Goal: Task Accomplishment & Management: Complete application form

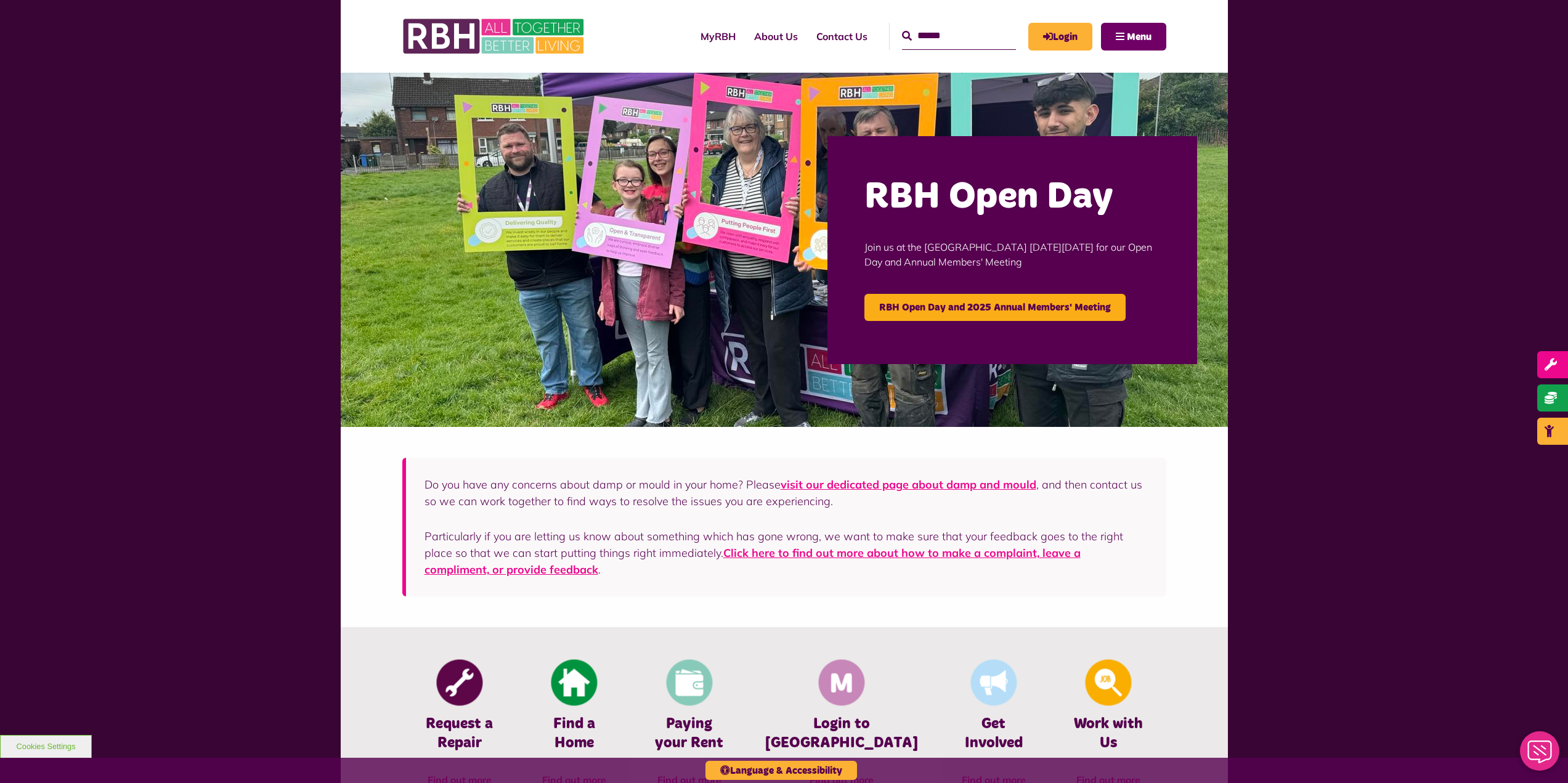
click at [1125, 35] on button "Menu" at bounding box center [1134, 37] width 66 height 28
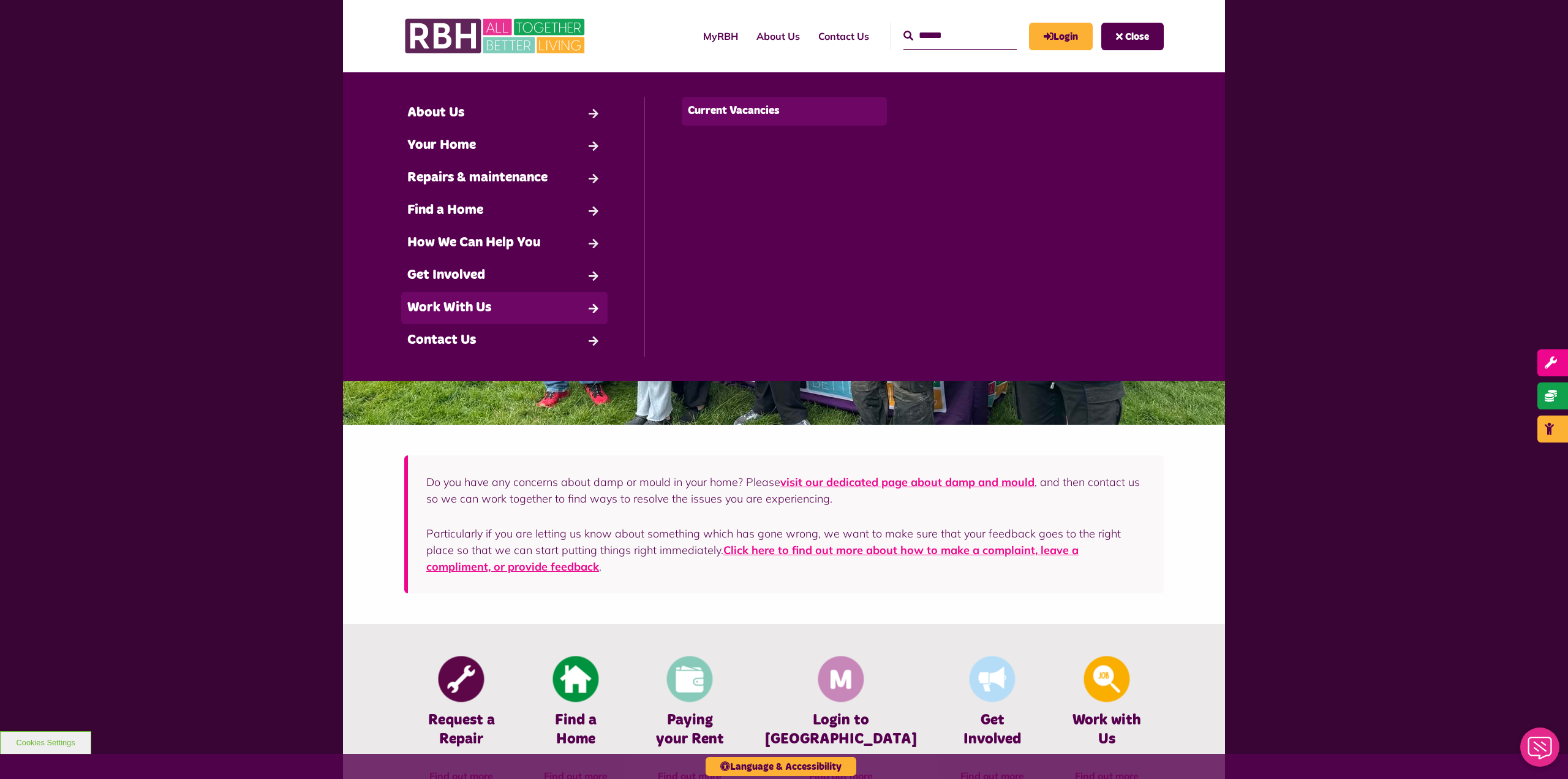
click at [746, 109] on link "Current Vacancies" at bounding box center [784, 111] width 206 height 29
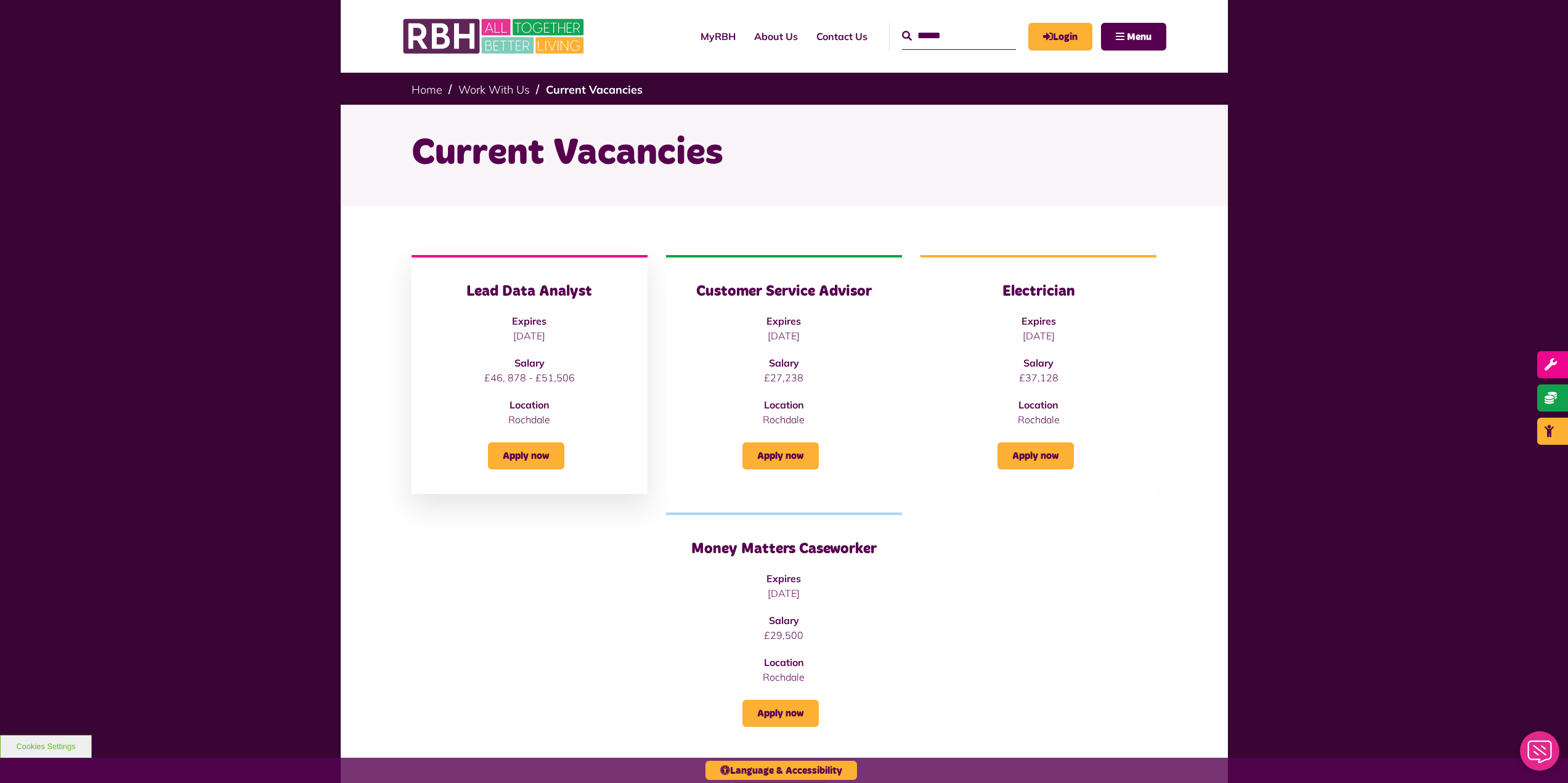
click at [562, 282] on h3 "Lead Data Analyst" at bounding box center [530, 291] width 187 height 19
click at [522, 289] on h3 "Lead Data Analyst" at bounding box center [530, 291] width 187 height 19
click at [532, 455] on link "Apply now" at bounding box center [526, 456] width 77 height 27
